Goal: Task Accomplishment & Management: Manage account settings

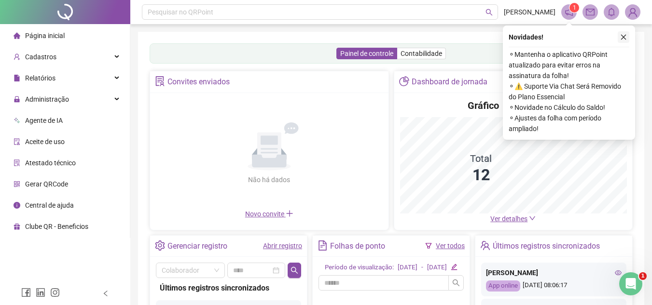
click at [624, 35] on icon "close" at bounding box center [623, 37] width 7 height 7
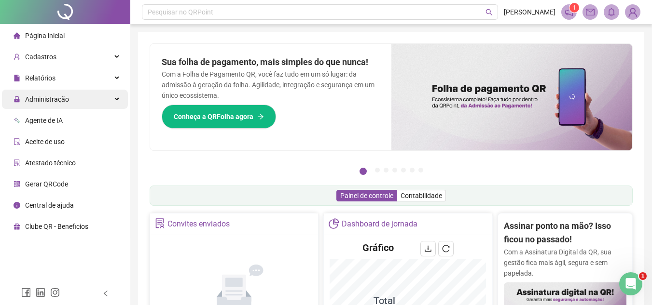
click at [56, 99] on span "Administração" at bounding box center [47, 99] width 44 height 8
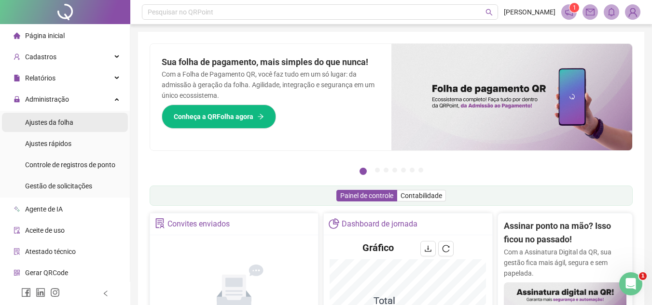
click at [67, 121] on span "Ajustes da folha" at bounding box center [49, 123] width 48 height 8
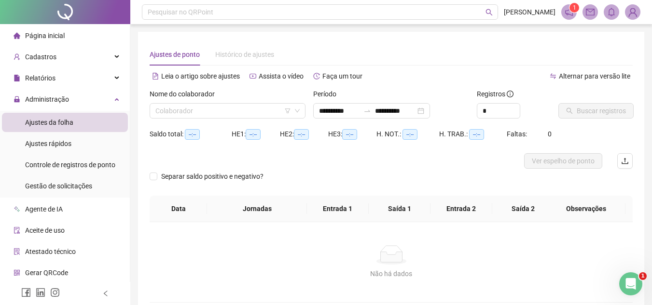
type input "**********"
click at [336, 109] on input "**********" at bounding box center [339, 111] width 41 height 11
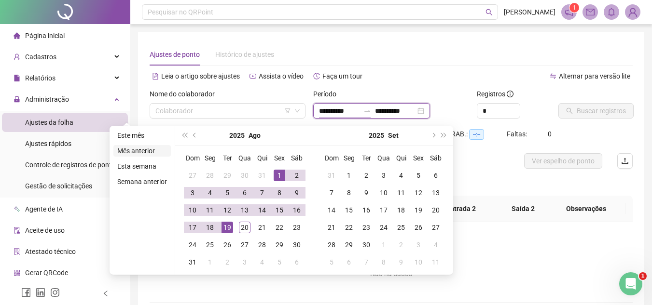
type input "**********"
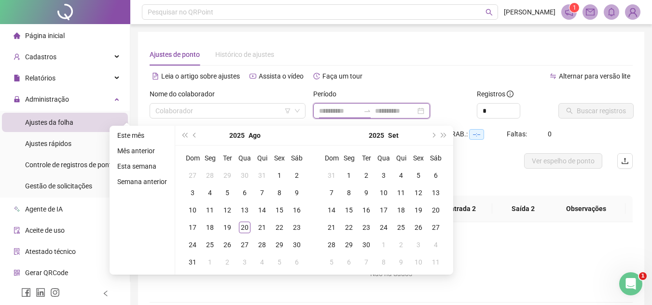
type input "**********"
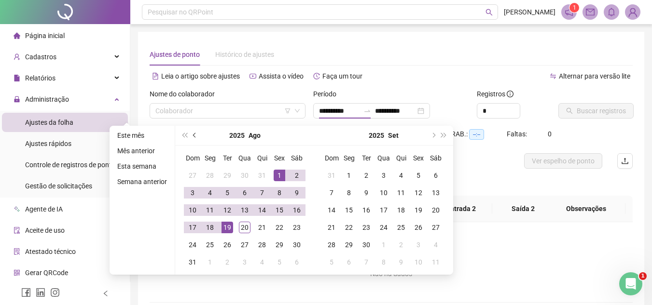
click at [193, 136] on span "prev-year" at bounding box center [195, 135] width 5 height 5
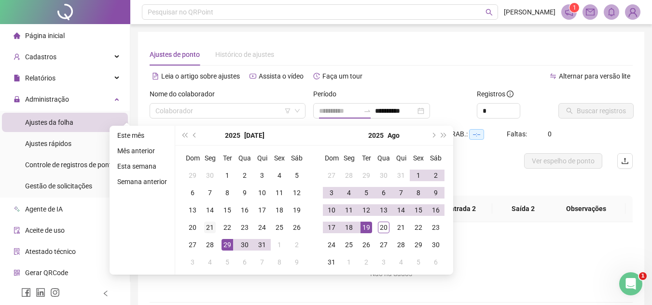
type input "**********"
click at [210, 230] on div "21" at bounding box center [210, 228] width 12 height 12
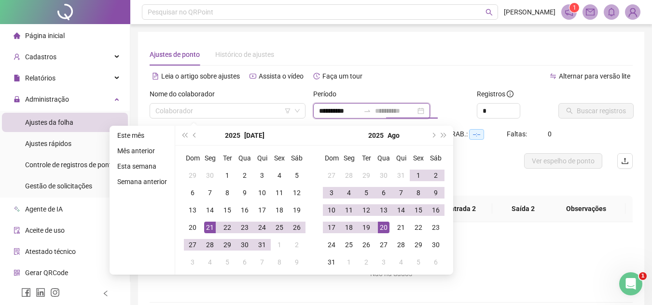
type input "**********"
click at [381, 230] on div "20" at bounding box center [384, 228] width 12 height 12
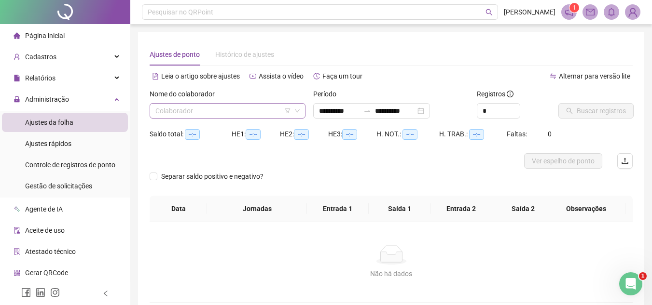
click at [223, 107] on input "search" at bounding box center [223, 111] width 136 height 14
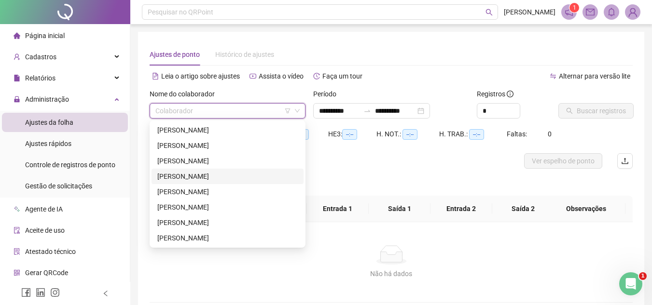
click at [183, 175] on div "[PERSON_NAME]" at bounding box center [227, 176] width 140 height 11
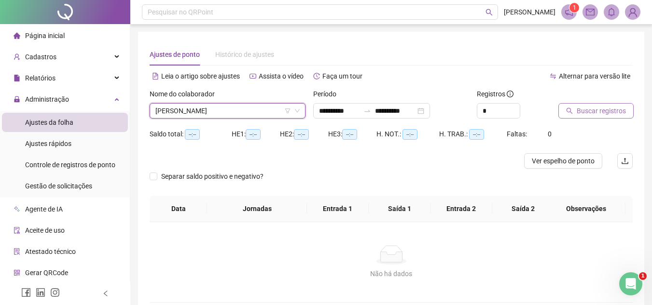
click at [612, 114] on span "Buscar registros" at bounding box center [600, 111] width 49 height 11
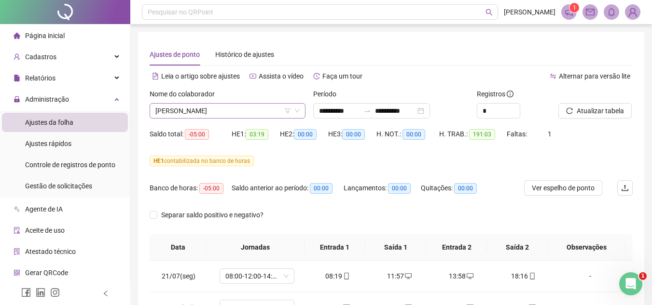
click at [250, 110] on span "[PERSON_NAME]" at bounding box center [227, 111] width 144 height 14
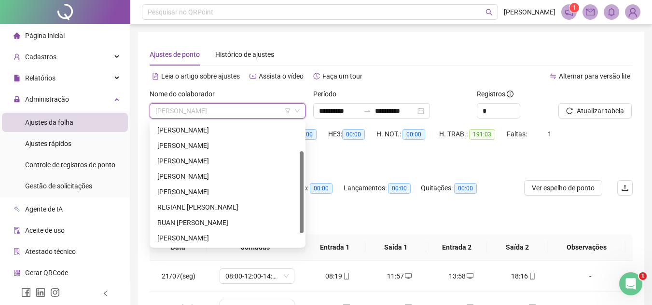
scroll to position [62, 0]
drag, startPoint x: 300, startPoint y: 199, endPoint x: 242, endPoint y: 215, distance: 60.0
click at [296, 226] on div "[PERSON_NAME] FILHO [PERSON_NAME] MUNIZ REGIANE [PERSON_NAME] [PERSON_NAME]" at bounding box center [227, 184] width 152 height 123
click at [194, 205] on div "REGIANE [PERSON_NAME]" at bounding box center [227, 207] width 140 height 11
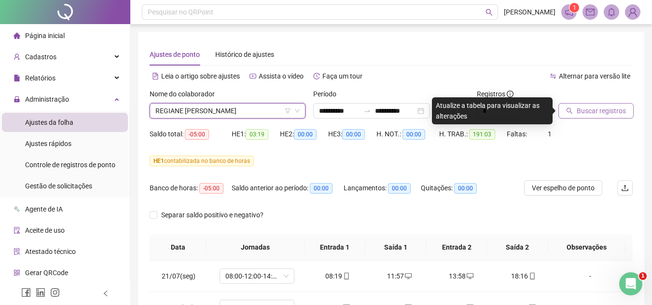
click at [598, 112] on span "Buscar registros" at bounding box center [600, 111] width 49 height 11
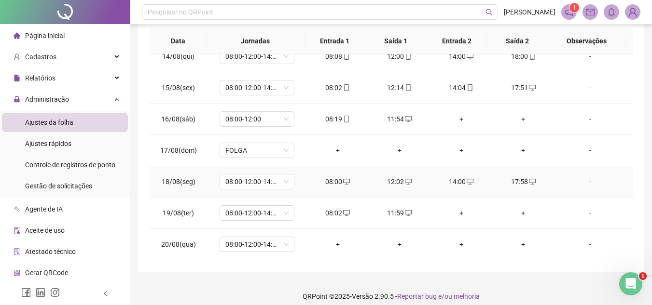
scroll to position [215, 0]
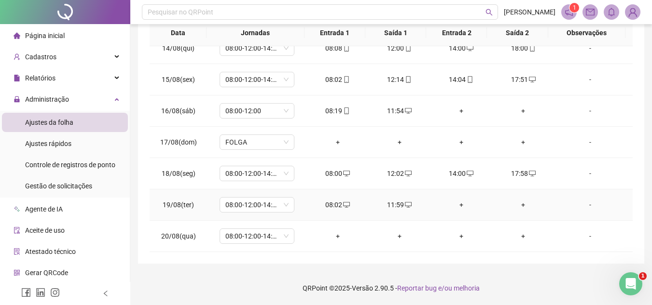
click at [455, 204] on div "+" at bounding box center [461, 205] width 46 height 11
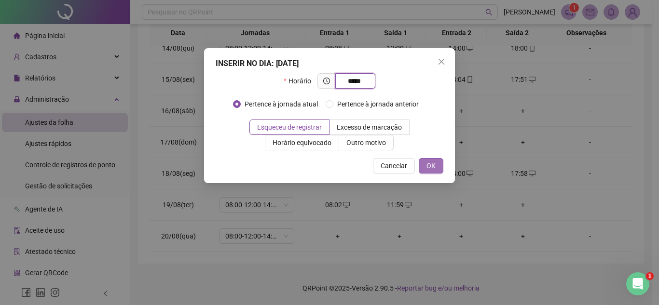
type input "*****"
click at [436, 165] on button "OK" at bounding box center [431, 165] width 25 height 15
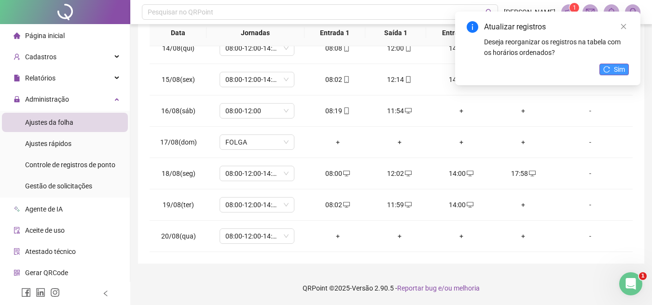
click at [617, 69] on span "Sim" at bounding box center [618, 69] width 11 height 11
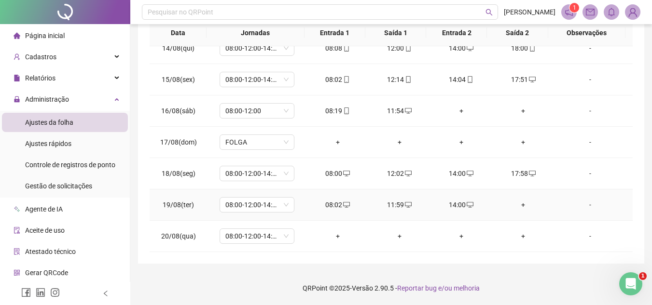
click at [516, 204] on div "+" at bounding box center [523, 205] width 46 height 11
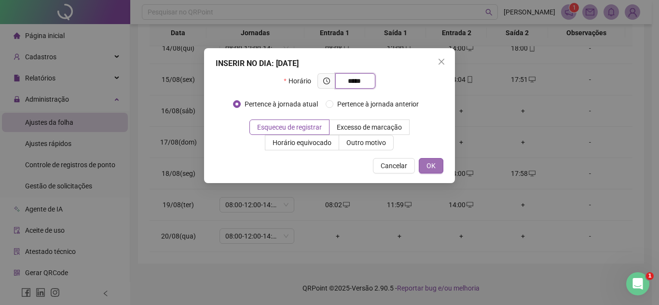
type input "*****"
click at [437, 166] on button "OK" at bounding box center [431, 165] width 25 height 15
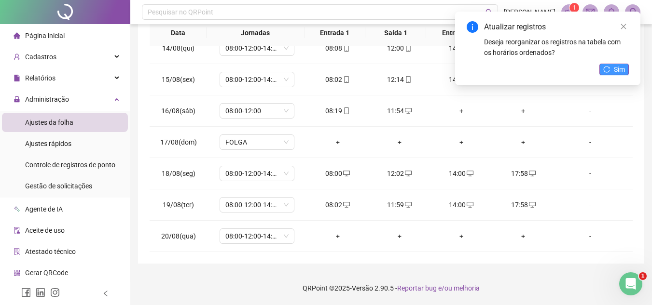
click at [607, 69] on icon "reload" at bounding box center [606, 69] width 7 height 7
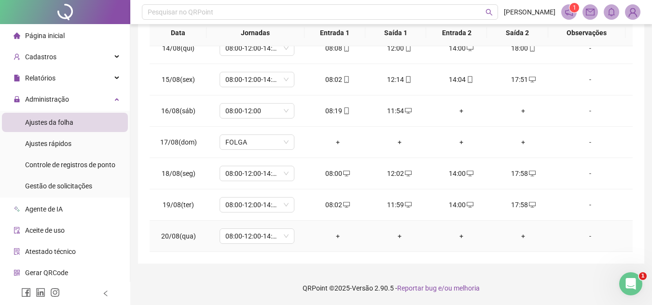
click at [334, 235] on div "+" at bounding box center [337, 236] width 46 height 11
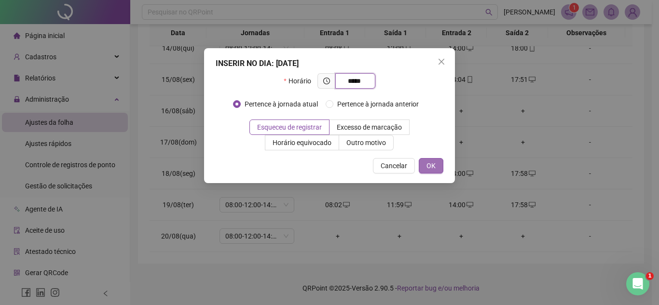
type input "*****"
click at [425, 163] on button "OK" at bounding box center [431, 165] width 25 height 15
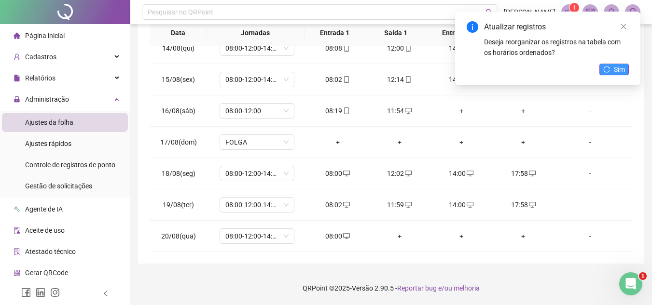
click at [604, 69] on icon "reload" at bounding box center [606, 69] width 7 height 7
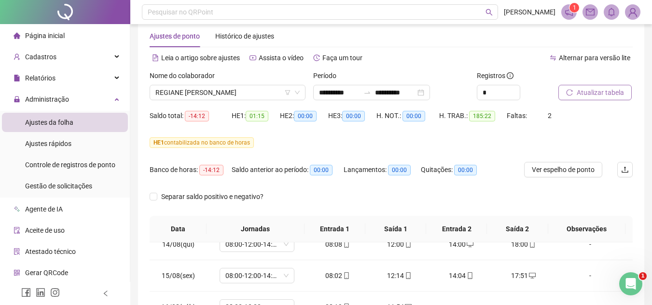
scroll to position [0, 0]
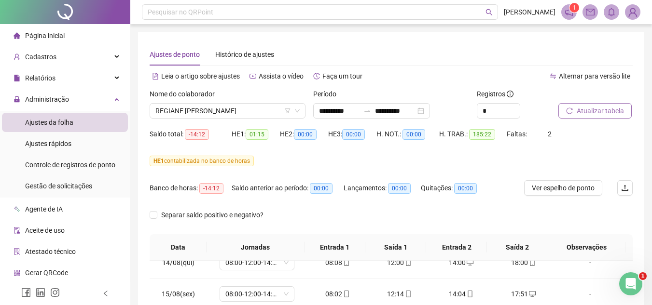
click at [603, 109] on span "Atualizar tabela" at bounding box center [599, 111] width 47 height 11
click at [268, 110] on span "REGIANE [PERSON_NAME]" at bounding box center [227, 111] width 144 height 14
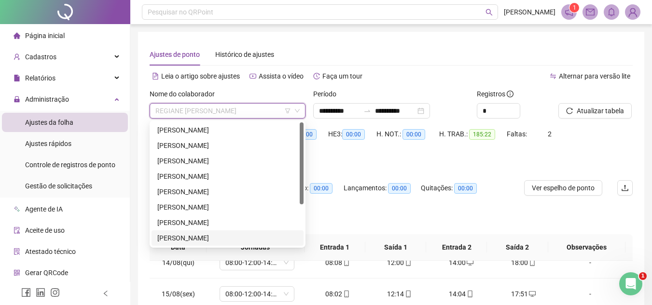
drag, startPoint x: 300, startPoint y: 178, endPoint x: 312, endPoint y: 129, distance: 50.0
click at [312, 129] on body "**********" at bounding box center [326, 152] width 652 height 305
click at [187, 128] on div "[PERSON_NAME]" at bounding box center [227, 130] width 140 height 11
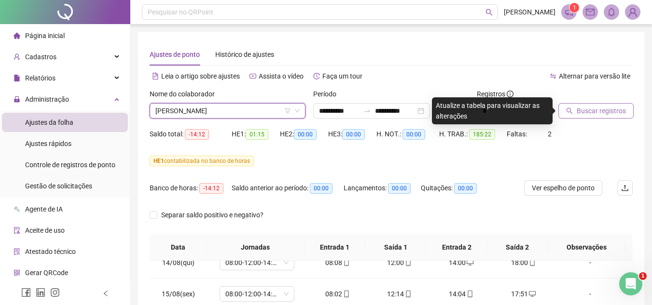
click at [578, 112] on span "Buscar registros" at bounding box center [600, 111] width 49 height 11
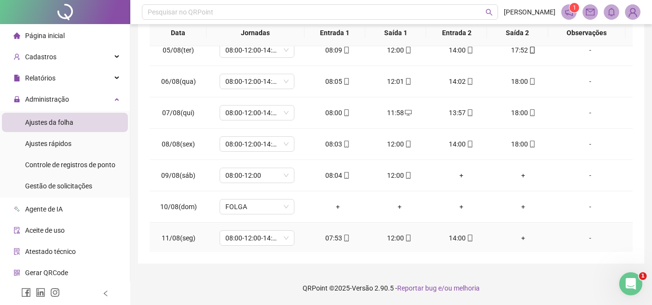
scroll to position [477, 0]
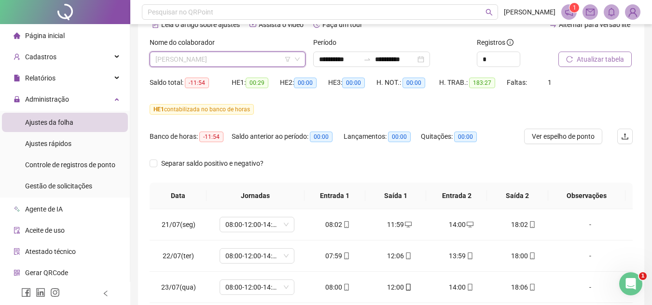
click at [269, 55] on span "[PERSON_NAME]" at bounding box center [227, 59] width 144 height 14
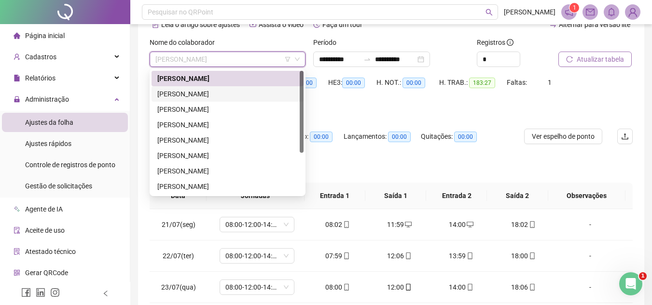
click at [234, 96] on div "[PERSON_NAME]" at bounding box center [227, 94] width 140 height 11
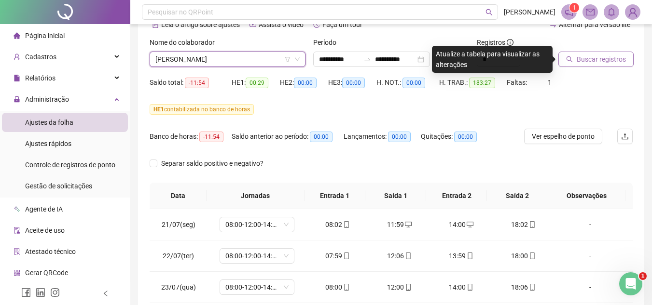
click at [583, 60] on span "Buscar registros" at bounding box center [600, 59] width 49 height 11
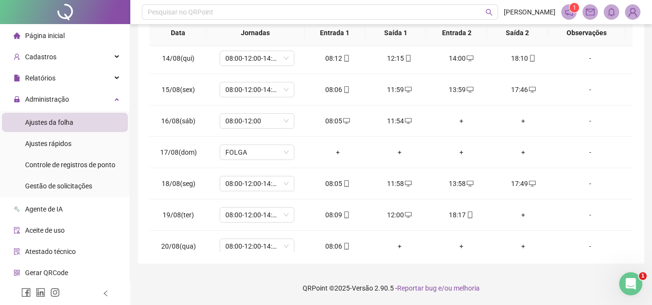
scroll to position [766, 0]
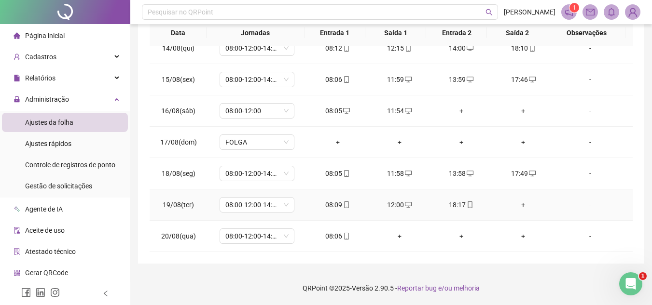
click at [517, 203] on div "+" at bounding box center [523, 205] width 46 height 11
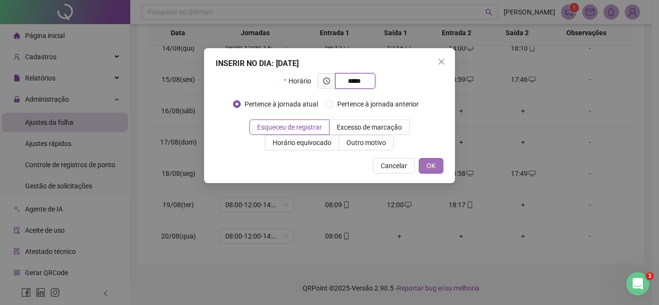
type input "*****"
click at [429, 165] on span "OK" at bounding box center [430, 166] width 9 height 11
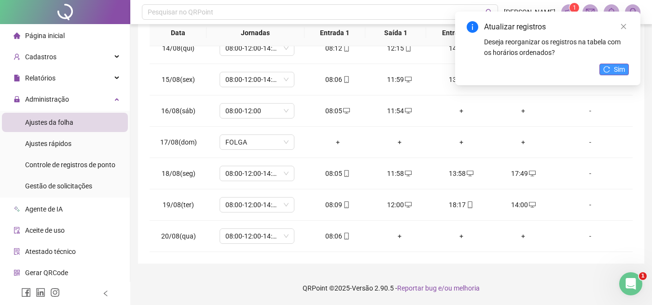
click at [611, 69] on button "Sim" at bounding box center [613, 70] width 29 height 12
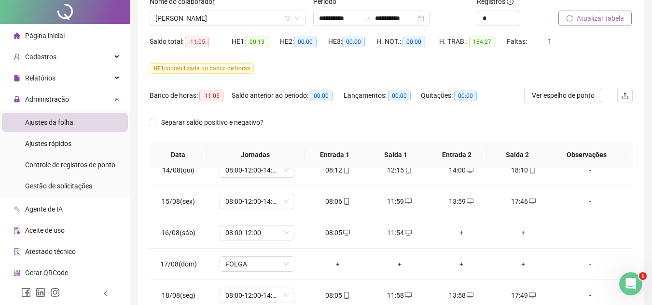
scroll to position [0, 0]
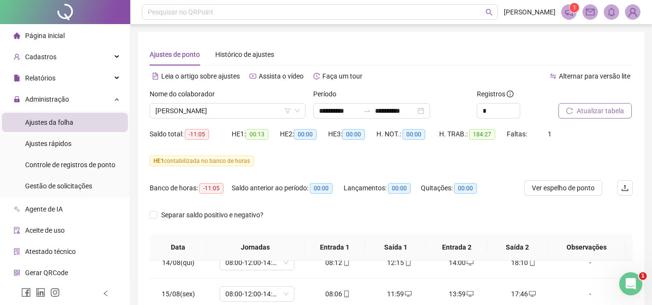
click at [591, 108] on span "Atualizar tabela" at bounding box center [599, 111] width 47 height 11
click at [601, 109] on span "Atualizar tabela" at bounding box center [599, 111] width 47 height 11
click at [263, 108] on span "[PERSON_NAME]" at bounding box center [227, 111] width 144 height 14
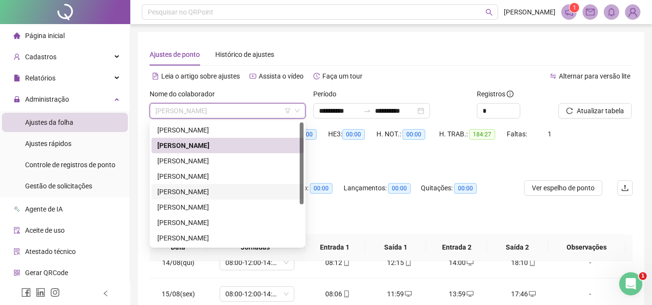
click at [219, 191] on div "[PERSON_NAME]" at bounding box center [227, 192] width 140 height 11
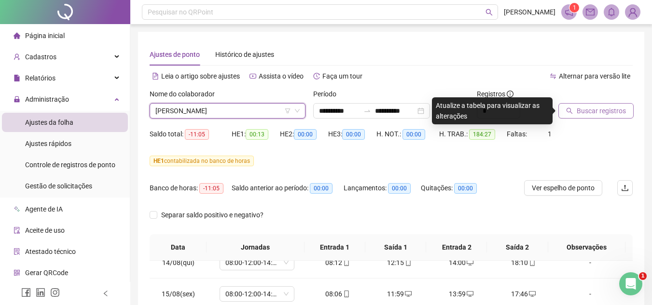
click at [618, 110] on span "Buscar registros" at bounding box center [600, 111] width 49 height 11
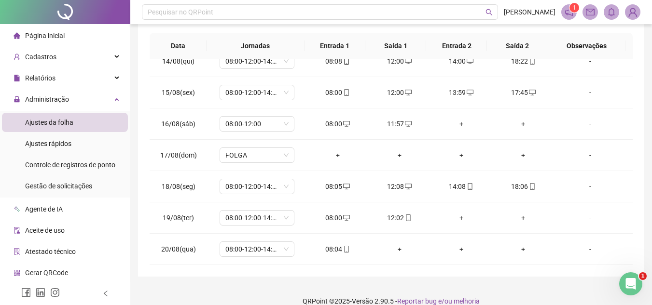
scroll to position [215, 0]
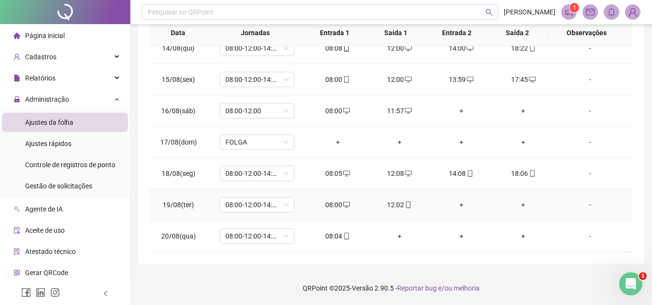
click at [458, 204] on div "+" at bounding box center [461, 205] width 46 height 11
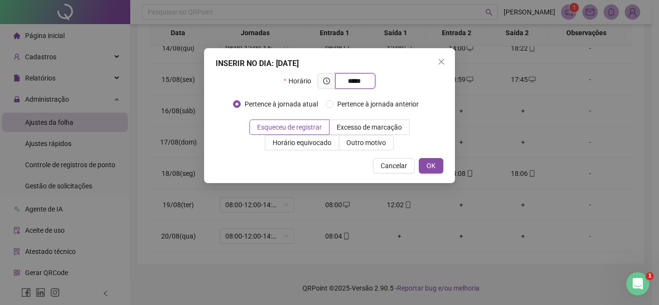
type input "*****"
click at [429, 155] on div "INSERIR NO DIA : [DATE] Horário ***** Pertence à jornada atual Pertence à jorna…" at bounding box center [329, 115] width 251 height 135
click at [431, 163] on span "OK" at bounding box center [430, 166] width 9 height 11
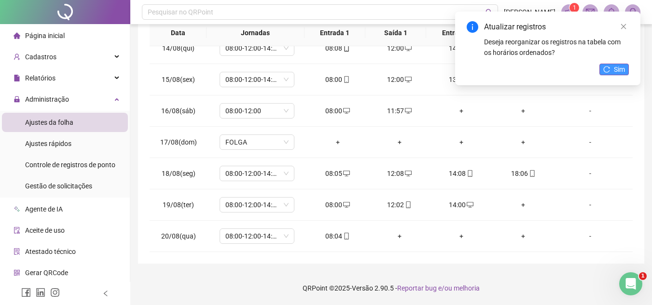
click at [619, 72] on span "Sim" at bounding box center [618, 69] width 11 height 11
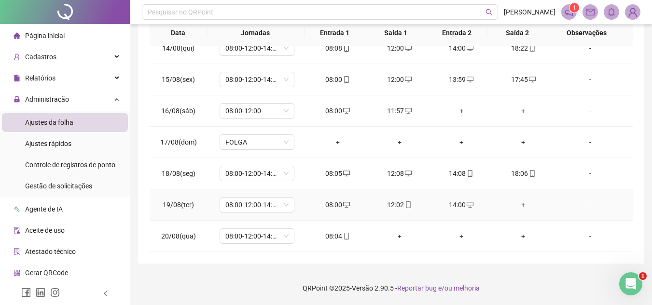
click at [516, 204] on div "+" at bounding box center [523, 205] width 46 height 11
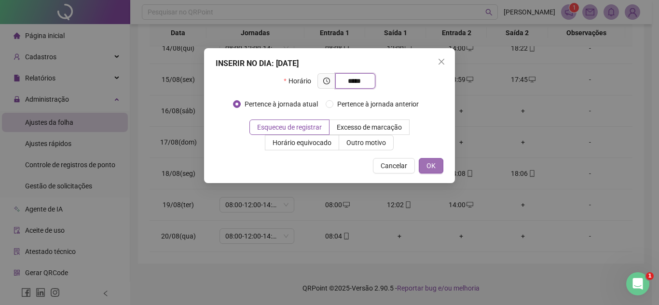
type input "*****"
click at [435, 164] on span "OK" at bounding box center [430, 166] width 9 height 11
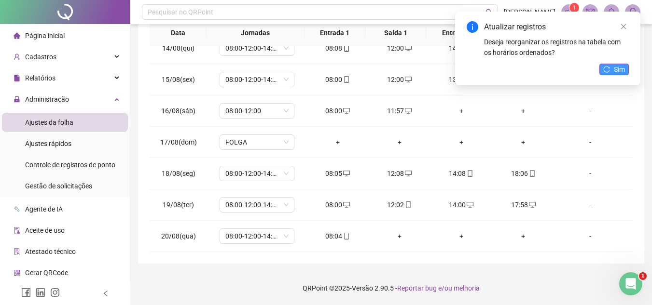
click at [611, 64] on button "Sim" at bounding box center [613, 70] width 29 height 12
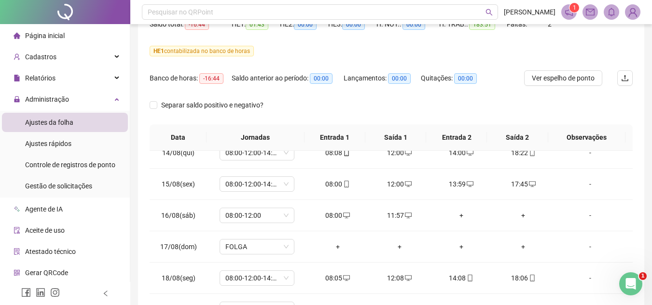
scroll to position [11, 0]
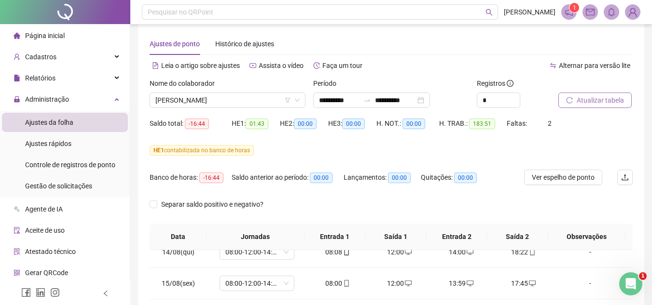
click at [596, 99] on span "Atualizar tabela" at bounding box center [599, 100] width 47 height 11
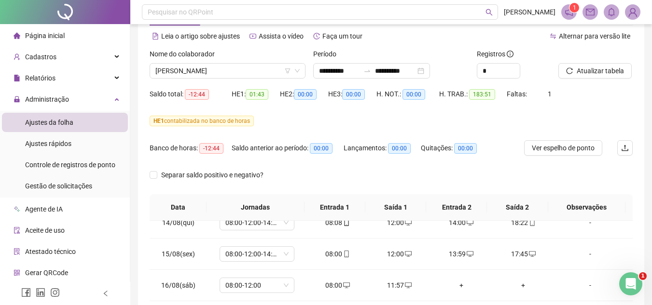
scroll to position [58, 0]
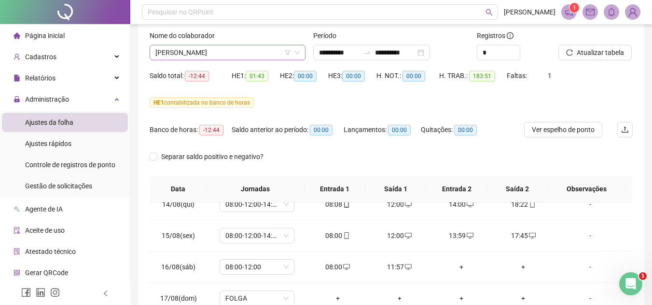
click at [259, 45] on div "[PERSON_NAME]" at bounding box center [228, 52] width 156 height 15
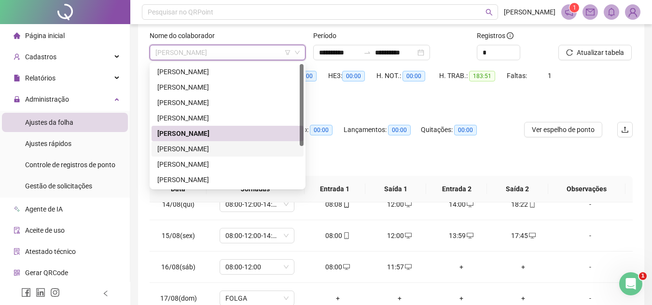
click at [227, 145] on div "[PERSON_NAME]" at bounding box center [227, 149] width 140 height 11
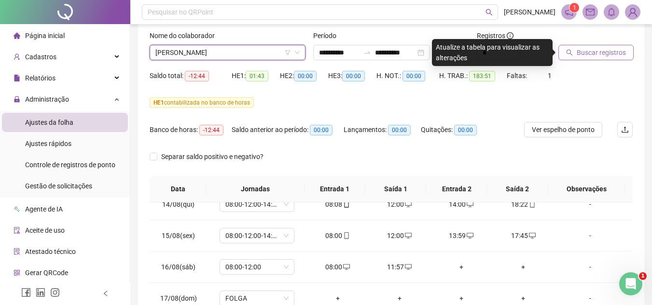
click at [590, 53] on span "Buscar registros" at bounding box center [600, 52] width 49 height 11
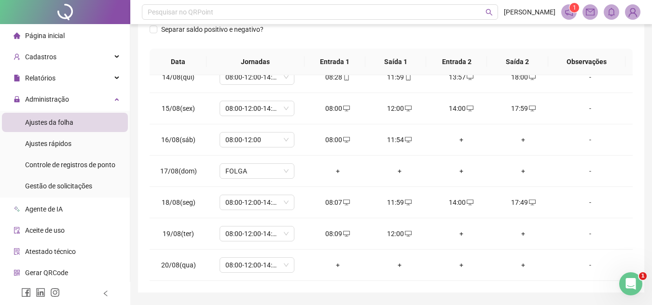
scroll to position [215, 0]
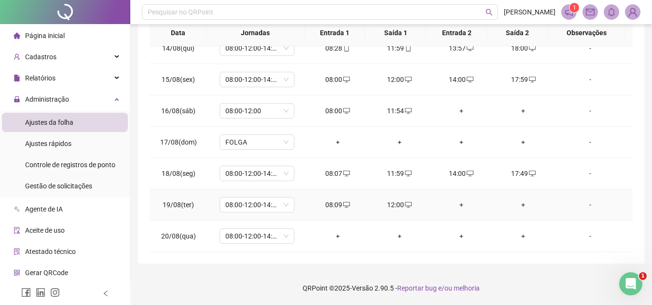
click at [455, 205] on div "+" at bounding box center [461, 205] width 46 height 11
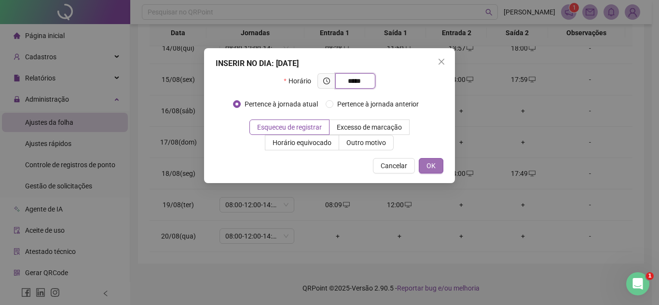
type input "*****"
click at [435, 162] on span "OK" at bounding box center [430, 166] width 9 height 11
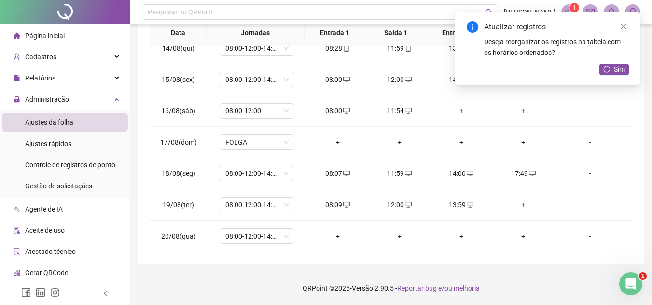
drag, startPoint x: 600, startPoint y: 68, endPoint x: 606, endPoint y: 68, distance: 5.8
click at [606, 68] on button "Sim" at bounding box center [613, 70] width 29 height 12
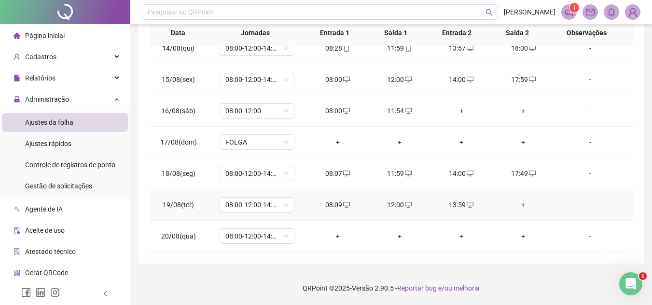
click at [518, 203] on div "+" at bounding box center [523, 205] width 46 height 11
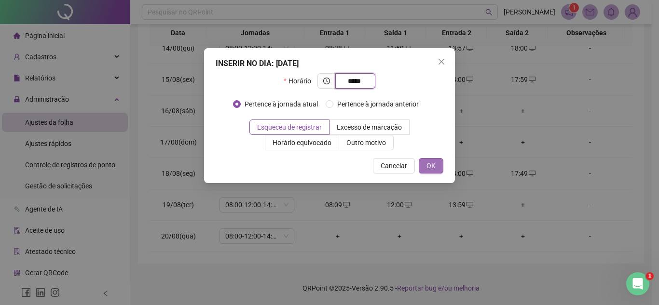
type input "*****"
click at [424, 166] on button "OK" at bounding box center [431, 165] width 25 height 15
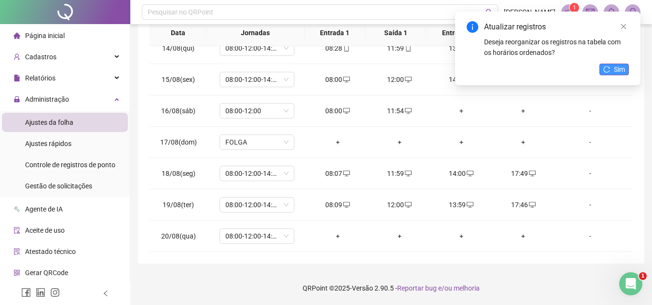
click at [621, 68] on span "Sim" at bounding box center [618, 69] width 11 height 11
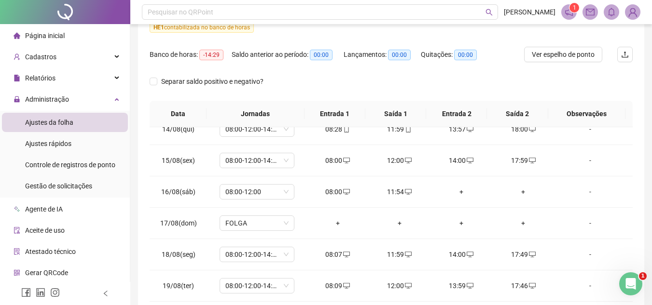
scroll to position [0, 0]
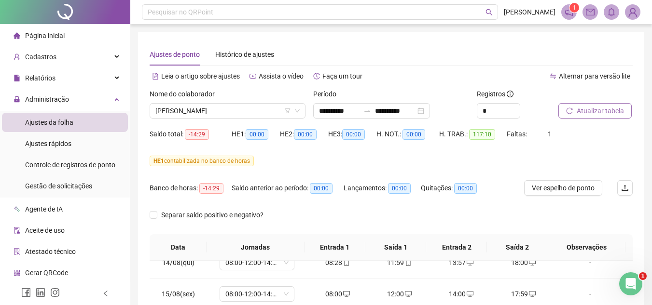
click at [597, 112] on span "Atualizar tabela" at bounding box center [599, 111] width 47 height 11
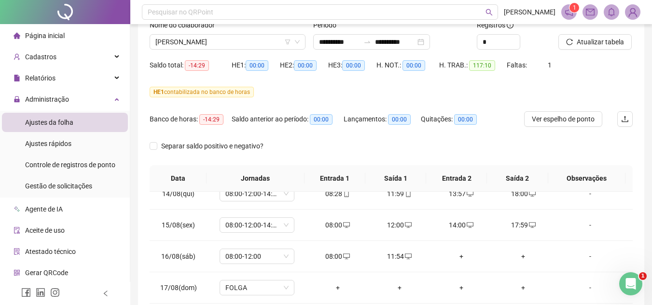
scroll to position [44, 0]
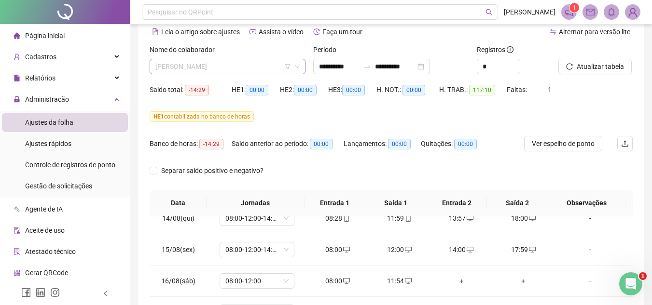
click at [267, 69] on span "[PERSON_NAME]" at bounding box center [227, 66] width 144 height 14
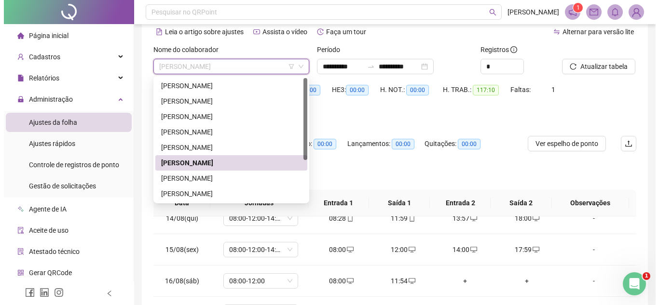
scroll to position [23, 0]
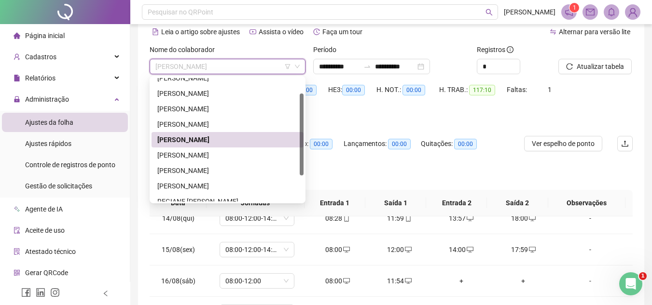
drag, startPoint x: 301, startPoint y: 147, endPoint x: 302, endPoint y: 163, distance: 15.4
click at [302, 163] on div at bounding box center [302, 135] width 4 height 82
click at [230, 152] on div "[PERSON_NAME]" at bounding box center [227, 155] width 140 height 11
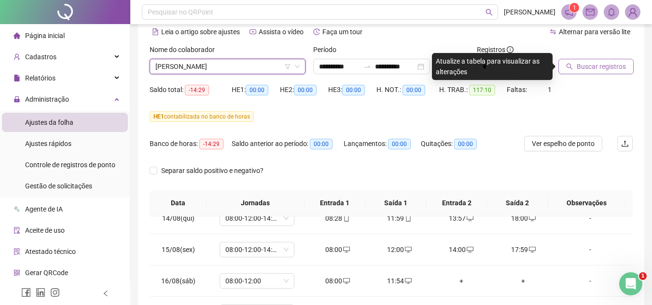
click at [600, 72] on button "Buscar registros" at bounding box center [595, 66] width 75 height 15
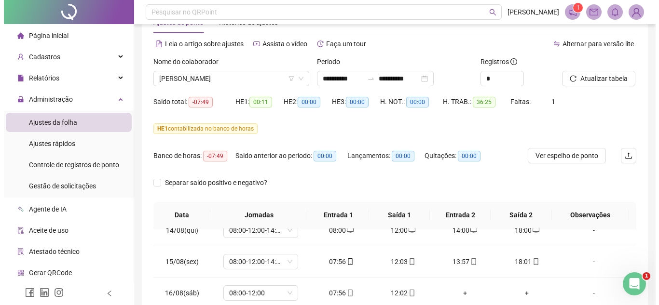
scroll to position [30, 0]
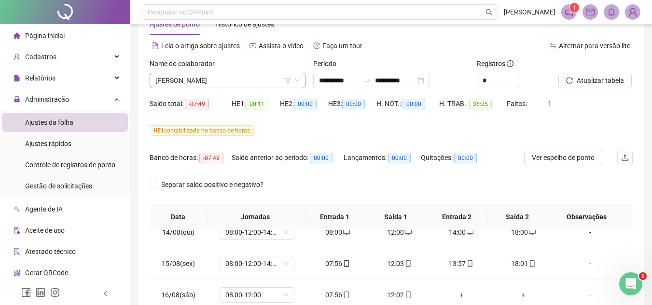
click at [243, 81] on span "[PERSON_NAME]" at bounding box center [227, 80] width 144 height 14
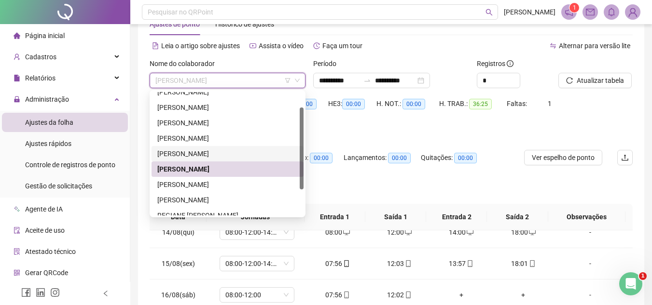
click at [263, 153] on div "[PERSON_NAME]" at bounding box center [227, 154] width 140 height 11
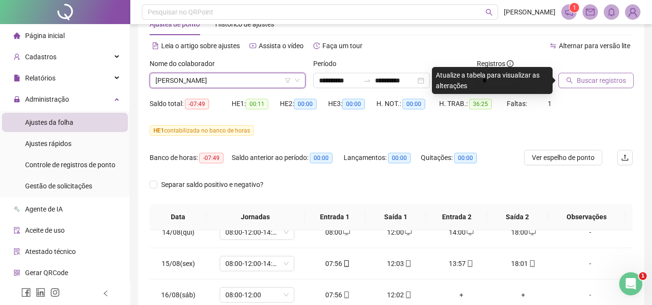
click at [622, 81] on span "Buscar registros" at bounding box center [600, 80] width 49 height 11
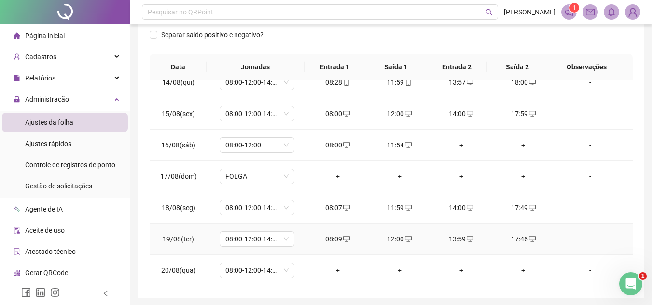
scroll to position [215, 0]
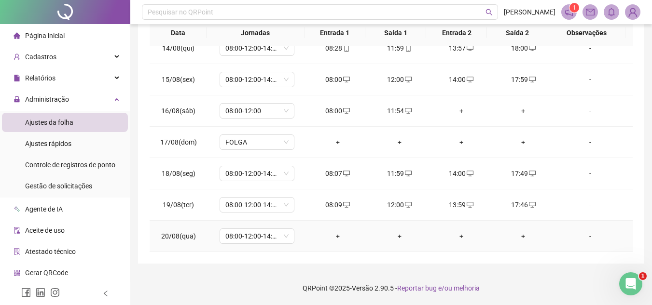
click at [335, 235] on div "+" at bounding box center [337, 236] width 46 height 11
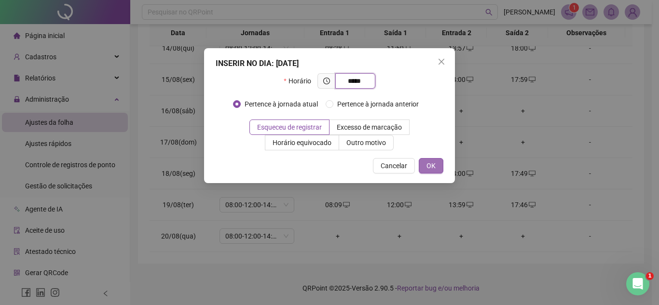
type input "*****"
click at [430, 164] on span "OK" at bounding box center [430, 166] width 9 height 11
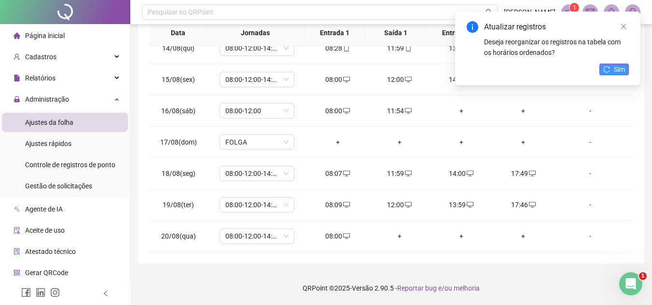
click at [605, 68] on icon "reload" at bounding box center [606, 69] width 7 height 7
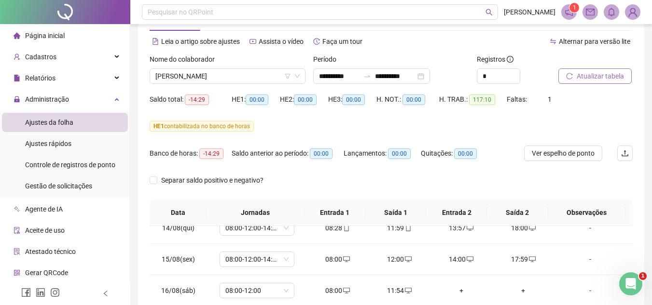
scroll to position [0, 0]
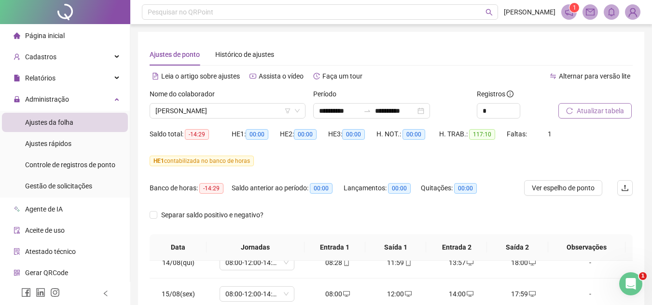
click at [594, 112] on span "Atualizar tabela" at bounding box center [599, 111] width 47 height 11
click at [596, 109] on span "Atualizar tabela" at bounding box center [599, 111] width 47 height 11
click at [273, 108] on span "[PERSON_NAME]" at bounding box center [227, 111] width 144 height 14
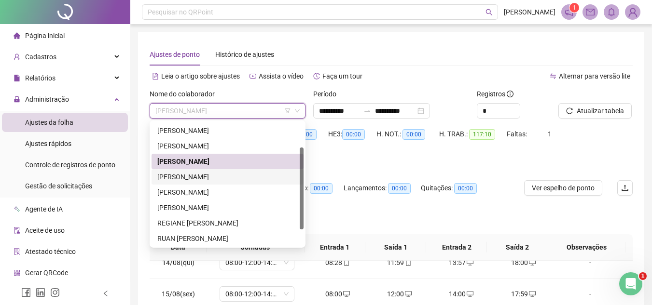
scroll to position [50, 0]
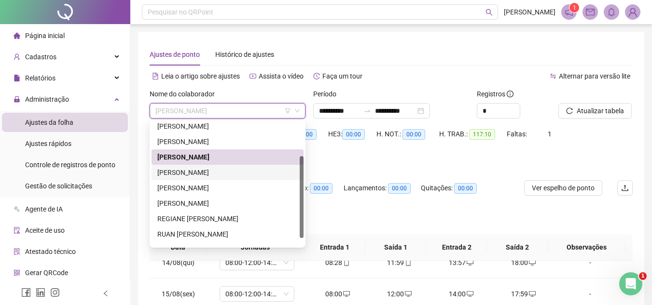
drag, startPoint x: 301, startPoint y: 200, endPoint x: 304, endPoint y: 217, distance: 16.7
click at [304, 217] on div "211850 297851 262160 [PERSON_NAME] FILHO [PERSON_NAME] MUNIZ REGIANE [PERSON_NA…" at bounding box center [228, 184] width 156 height 127
click at [218, 201] on div "[PERSON_NAME]" at bounding box center [227, 203] width 140 height 11
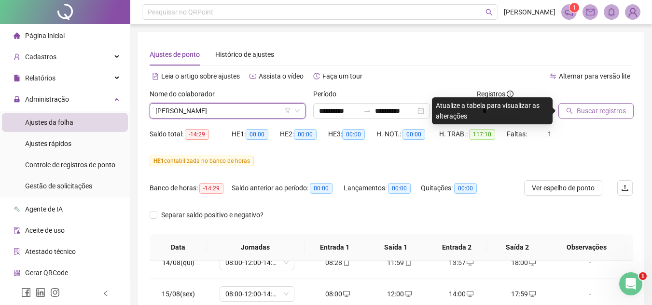
click at [609, 109] on span "Buscar registros" at bounding box center [600, 111] width 49 height 11
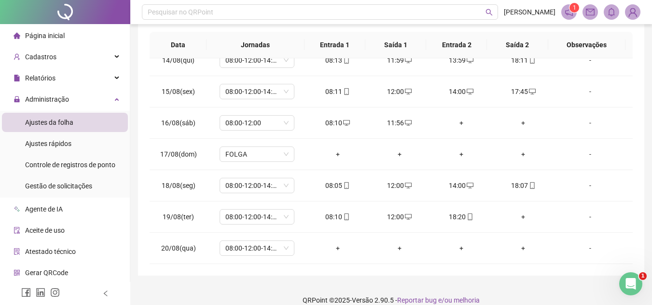
scroll to position [215, 0]
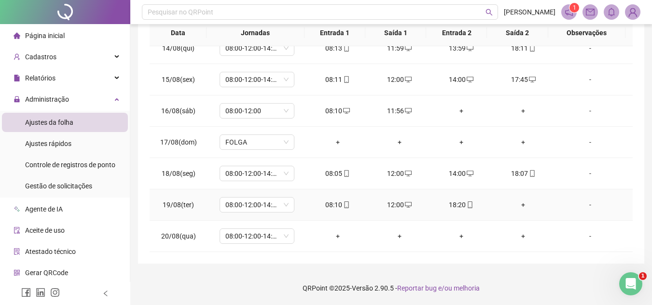
click at [517, 205] on div "+" at bounding box center [523, 205] width 46 height 11
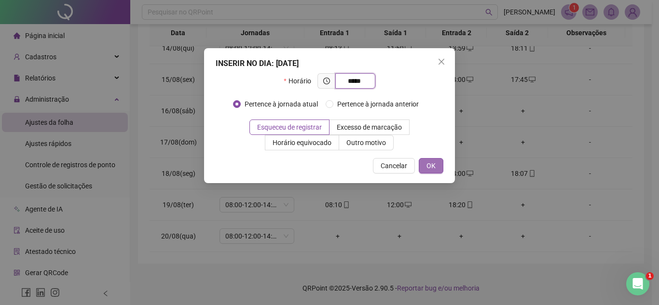
type input "*****"
click at [433, 166] on span "OK" at bounding box center [430, 166] width 9 height 11
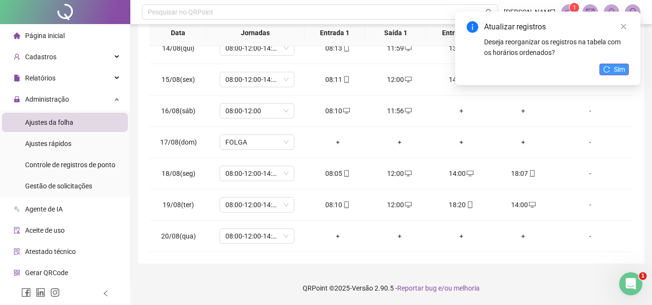
click at [617, 67] on span "Sim" at bounding box center [618, 69] width 11 height 11
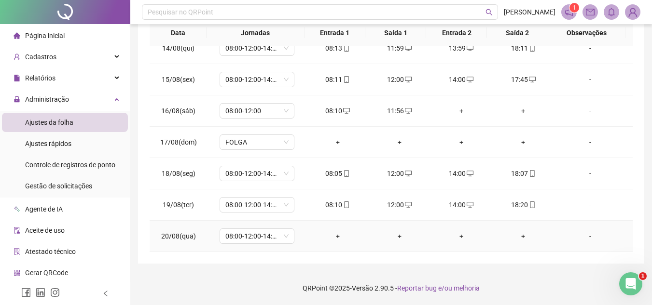
click at [333, 236] on div "+" at bounding box center [337, 236] width 46 height 11
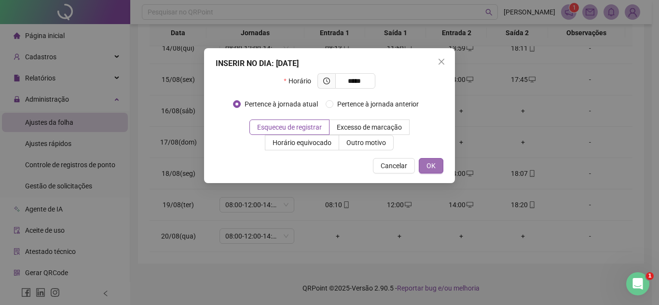
type input "*****"
click at [430, 167] on span "OK" at bounding box center [430, 166] width 9 height 11
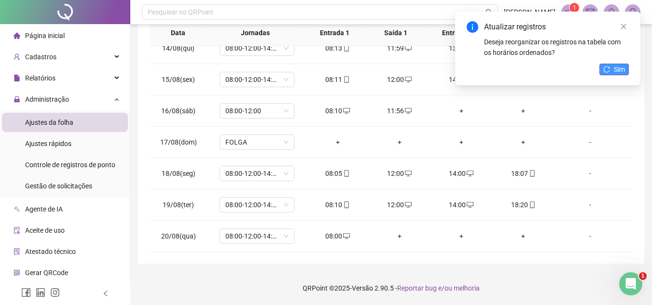
click at [615, 68] on span "Sim" at bounding box center [618, 69] width 11 height 11
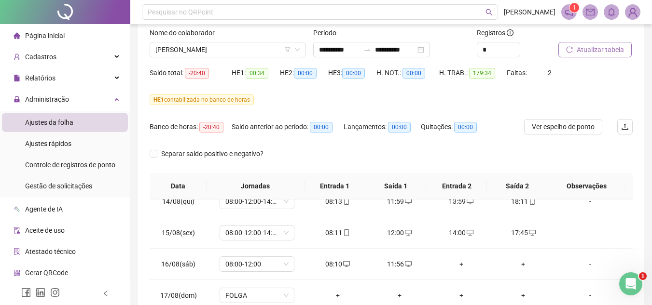
scroll to position [58, 0]
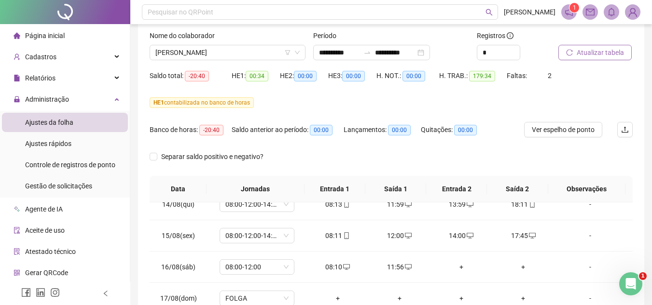
click at [593, 56] on span "Atualizar tabela" at bounding box center [599, 52] width 47 height 11
click at [241, 54] on span "[PERSON_NAME]" at bounding box center [227, 52] width 144 height 14
click at [243, 53] on span "[PERSON_NAME]" at bounding box center [227, 52] width 144 height 14
click at [261, 50] on span "[PERSON_NAME]" at bounding box center [227, 52] width 144 height 14
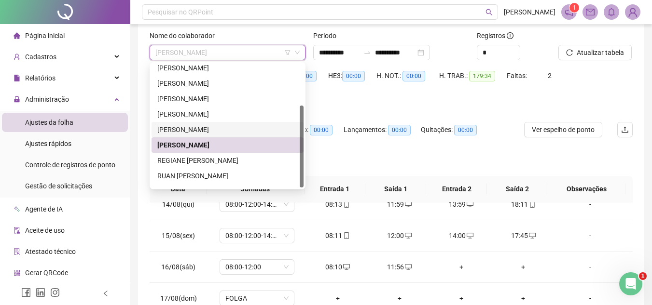
scroll to position [62, 0]
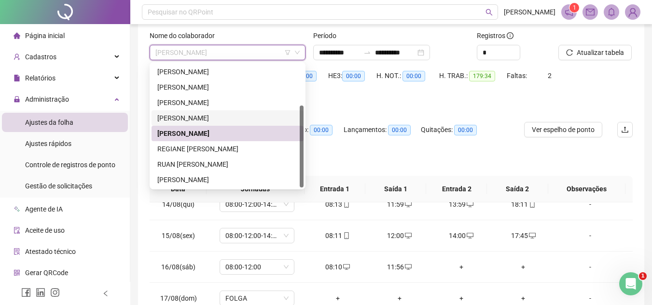
drag, startPoint x: 300, startPoint y: 163, endPoint x: 301, endPoint y: 176, distance: 12.1
click at [301, 176] on div at bounding box center [302, 147] width 4 height 82
click at [237, 149] on div "REGIANE [PERSON_NAME]" at bounding box center [227, 149] width 140 height 11
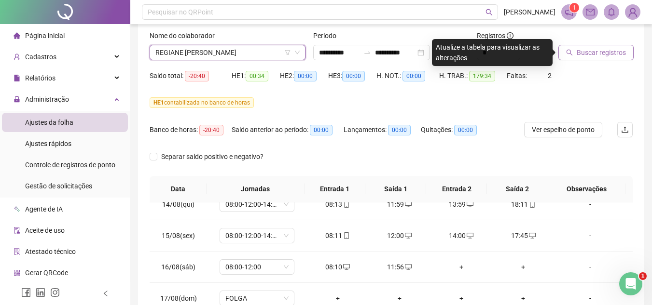
click at [601, 55] on span "Buscar registros" at bounding box center [600, 52] width 49 height 11
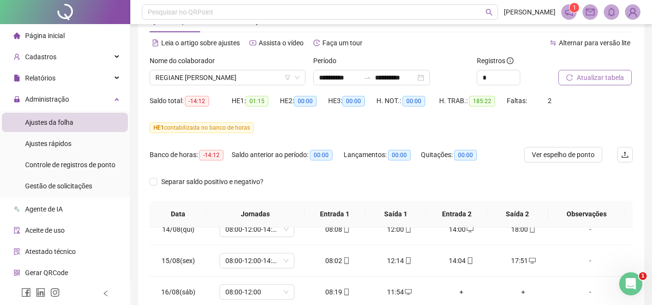
scroll to position [30, 0]
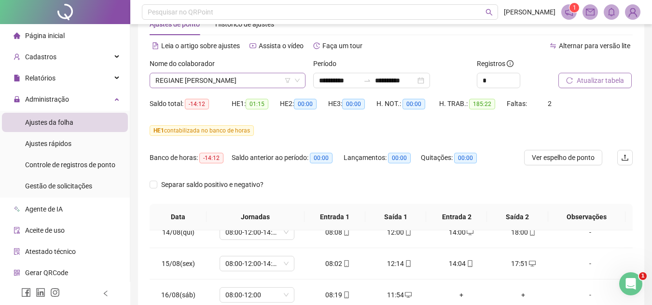
click at [264, 79] on span "REGIANE [PERSON_NAME]" at bounding box center [227, 80] width 144 height 14
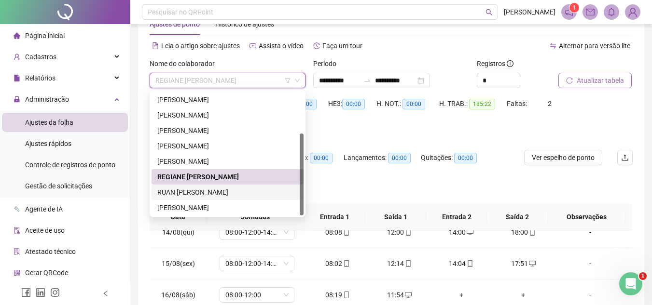
drag, startPoint x: 304, startPoint y: 204, endPoint x: 307, endPoint y: 216, distance: 11.4
click at [307, 216] on body "**********" at bounding box center [326, 122] width 652 height 305
click at [217, 190] on div "RUAN [PERSON_NAME]" at bounding box center [227, 192] width 140 height 11
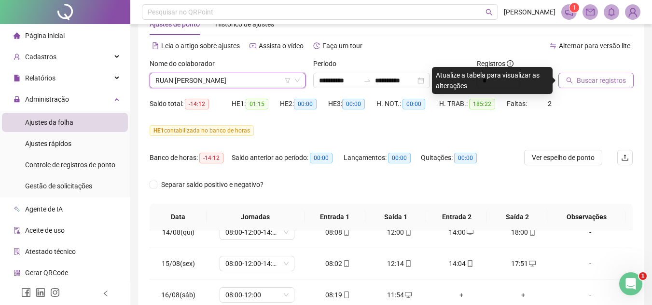
click at [602, 82] on span "Buscar registros" at bounding box center [600, 80] width 49 height 11
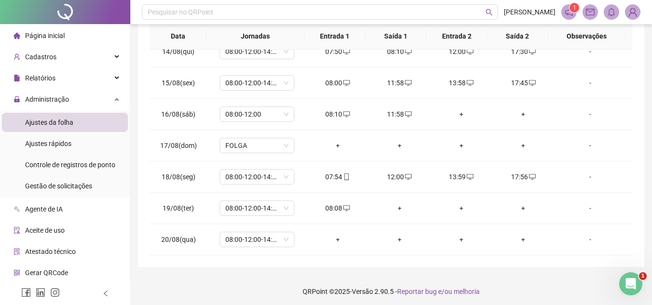
scroll to position [215, 0]
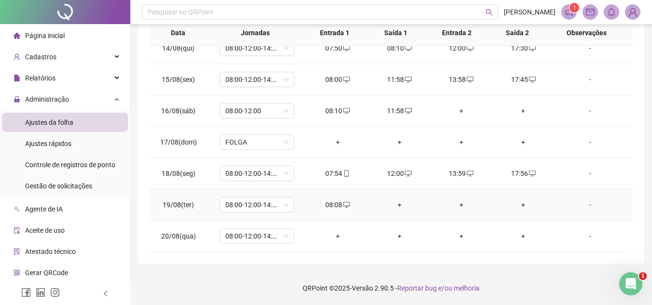
click at [393, 203] on div "+" at bounding box center [399, 205] width 46 height 11
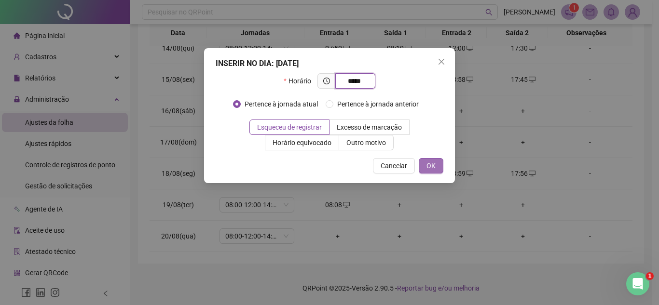
type input "*****"
click at [435, 161] on button "OK" at bounding box center [431, 165] width 25 height 15
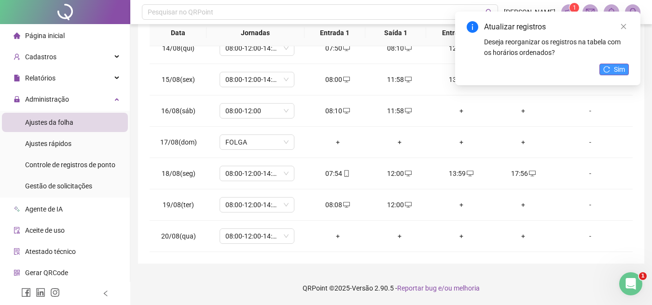
click at [615, 69] on span "Sim" at bounding box center [618, 69] width 11 height 11
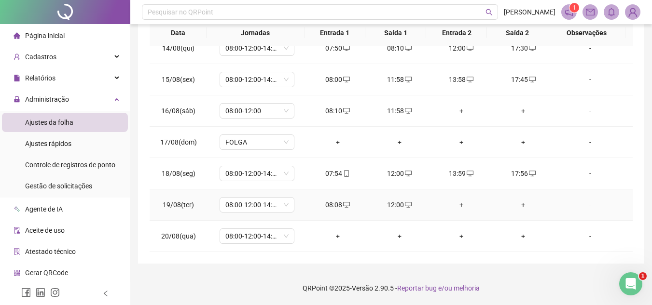
click at [455, 203] on div "+" at bounding box center [461, 205] width 46 height 11
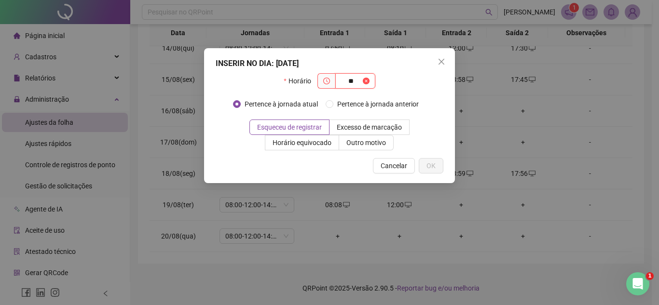
type input "*"
type input "*****"
click at [430, 167] on span "OK" at bounding box center [430, 166] width 9 height 11
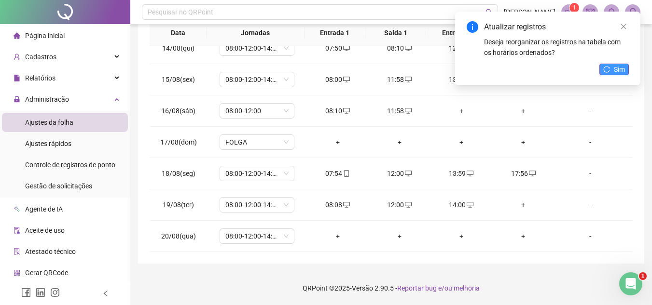
click at [622, 70] on span "Sim" at bounding box center [618, 69] width 11 height 11
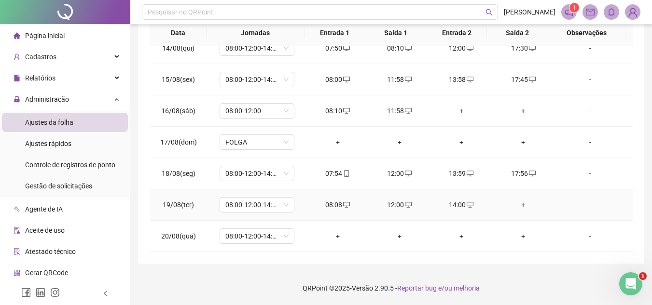
click at [516, 204] on div "+" at bounding box center [523, 205] width 46 height 11
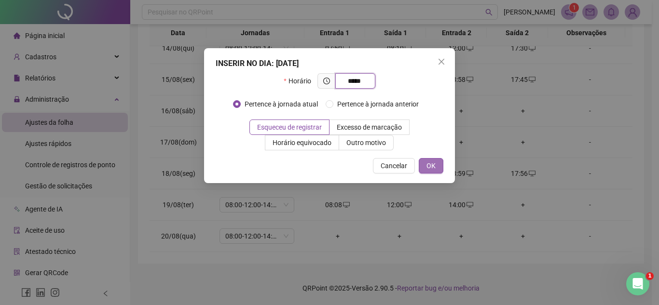
type input "*****"
click at [427, 162] on span "OK" at bounding box center [430, 166] width 9 height 11
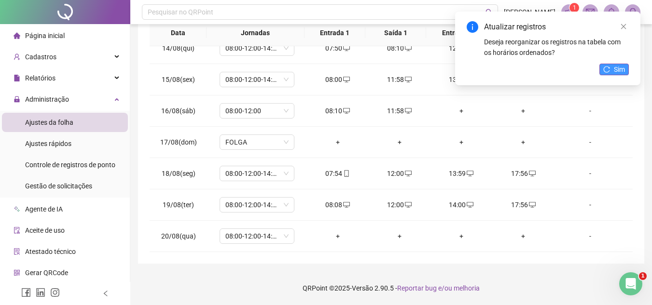
click at [604, 69] on icon "reload" at bounding box center [606, 69] width 7 height 7
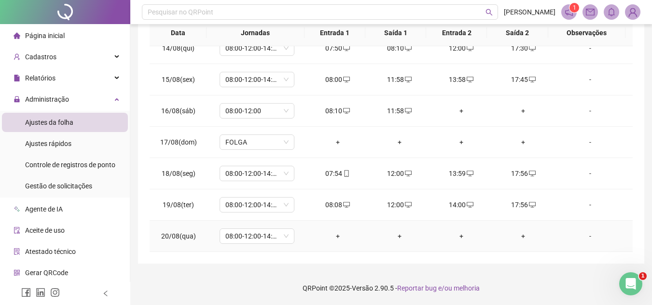
click at [333, 235] on div "+" at bounding box center [337, 236] width 46 height 11
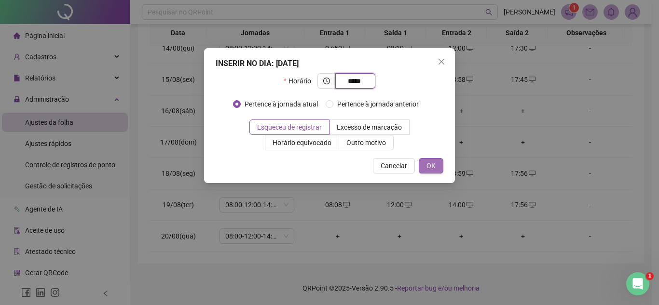
type input "*****"
click at [430, 161] on span "OK" at bounding box center [430, 166] width 9 height 11
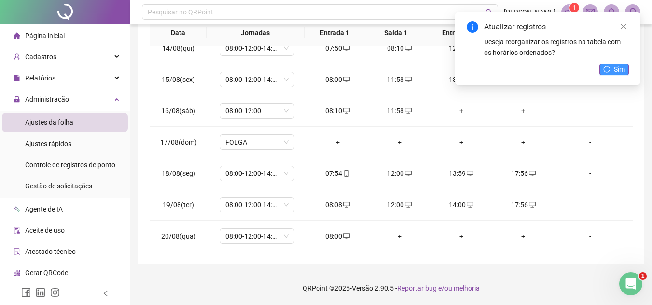
click at [616, 68] on span "Sim" at bounding box center [618, 69] width 11 height 11
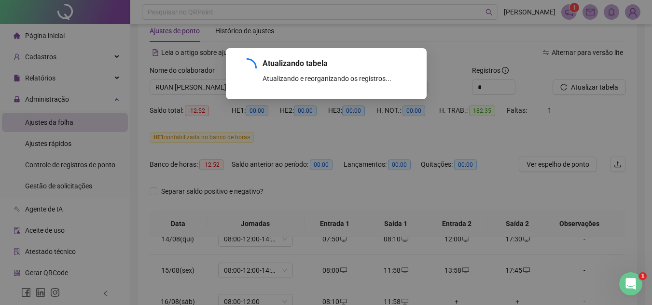
scroll to position [206, 0]
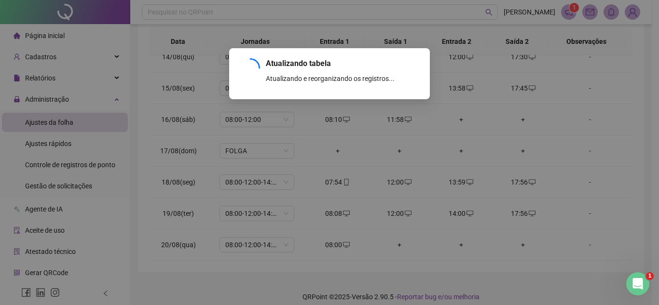
drag, startPoint x: 653, startPoint y: 135, endPoint x: 448, endPoint y: 99, distance: 208.5
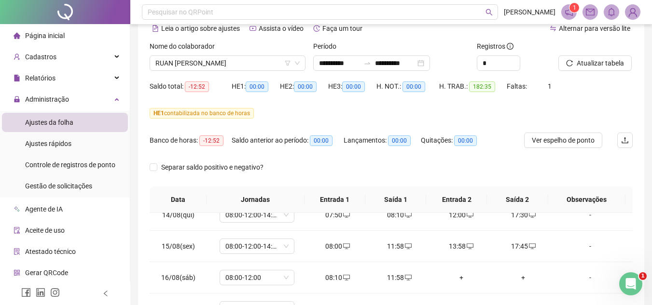
scroll to position [40, 0]
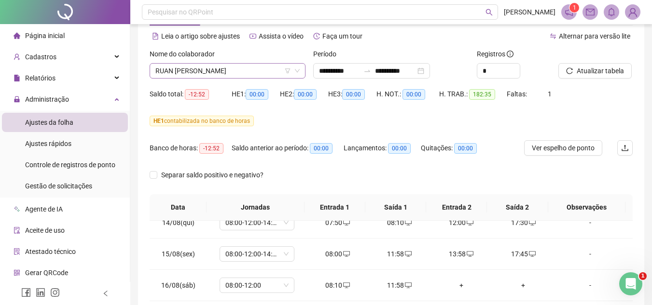
click at [261, 68] on span "RUAN [PERSON_NAME]" at bounding box center [227, 71] width 144 height 14
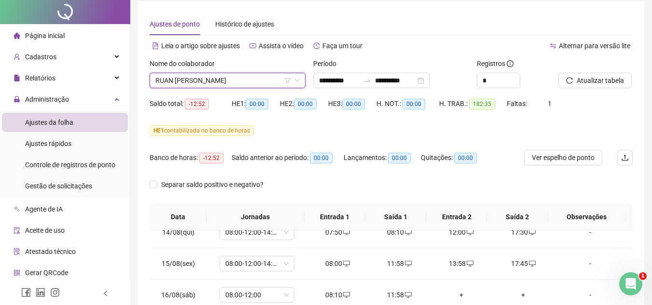
scroll to position [0, 0]
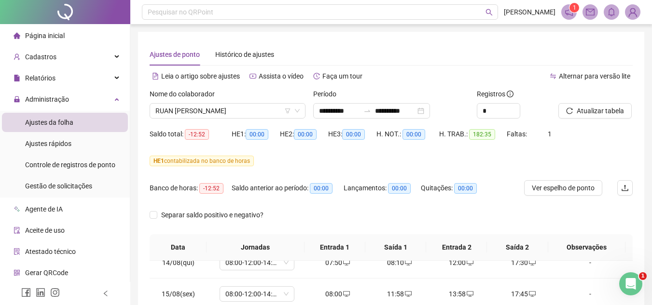
click at [599, 111] on span "Atualizar tabela" at bounding box center [599, 111] width 47 height 11
click at [263, 111] on span "RUAN [PERSON_NAME]" at bounding box center [227, 111] width 144 height 14
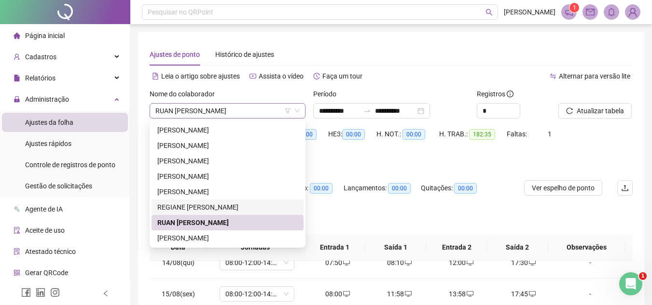
click at [271, 110] on span "RUAN [PERSON_NAME]" at bounding box center [227, 111] width 144 height 14
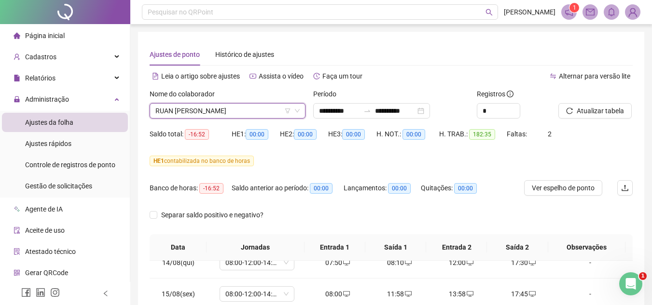
click at [260, 104] on span "RUAN [PERSON_NAME]" at bounding box center [227, 111] width 144 height 14
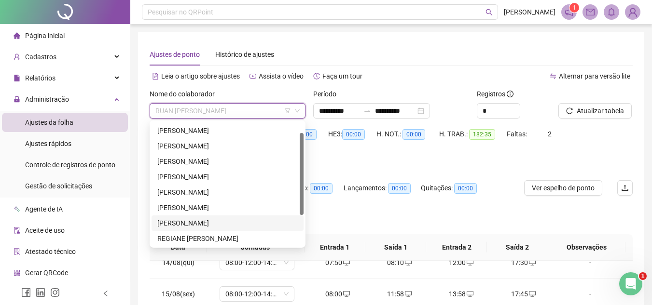
scroll to position [16, 0]
drag, startPoint x: 306, startPoint y: 173, endPoint x: 310, endPoint y: 156, distance: 17.9
click at [310, 156] on body "**********" at bounding box center [326, 152] width 652 height 305
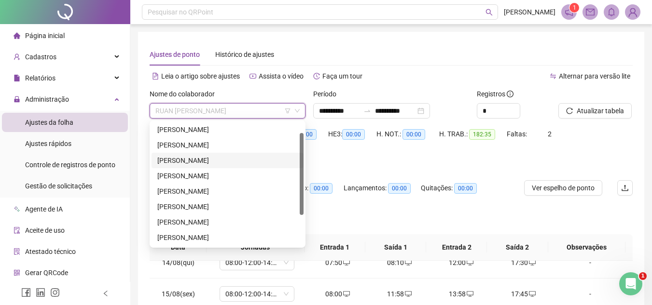
click at [228, 161] on div "[PERSON_NAME]" at bounding box center [227, 160] width 140 height 11
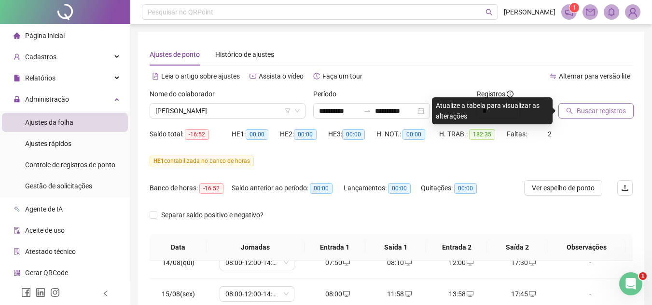
click at [590, 113] on span "Buscar registros" at bounding box center [600, 111] width 49 height 11
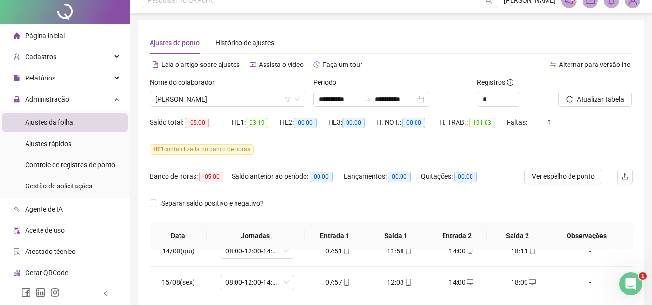
scroll to position [0, 0]
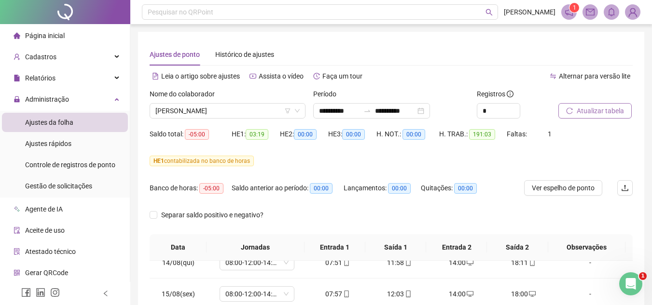
click at [590, 113] on span "Atualizar tabela" at bounding box center [599, 111] width 47 height 11
